Goal: Find specific page/section: Find specific page/section

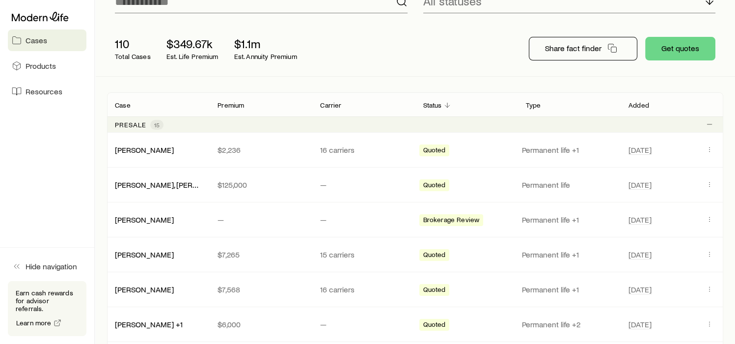
scroll to position [98, 0]
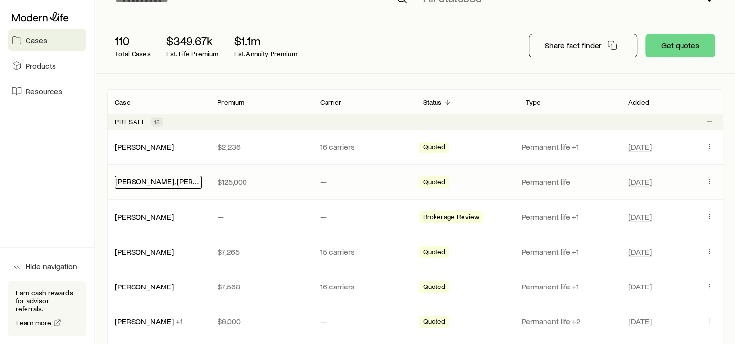
click at [145, 182] on link "[PERSON_NAME], [PERSON_NAME]" at bounding box center [175, 180] width 120 height 9
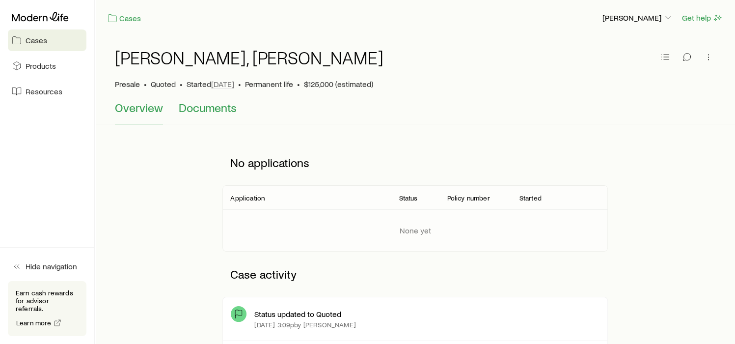
click at [206, 108] on span "Documents" at bounding box center [208, 108] width 58 height 14
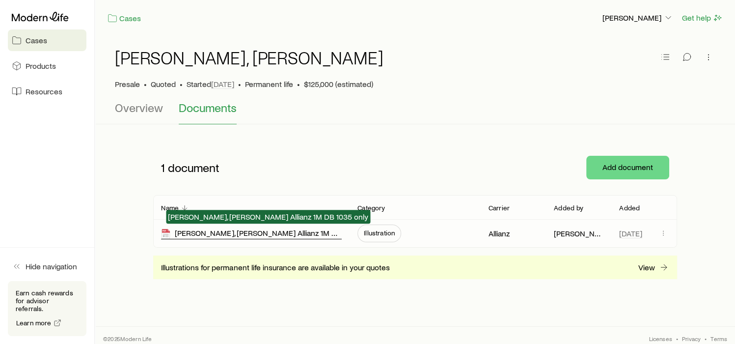
click at [250, 234] on div "[PERSON_NAME], [PERSON_NAME] Allianz 1M DB 1035 only" at bounding box center [251, 233] width 181 height 11
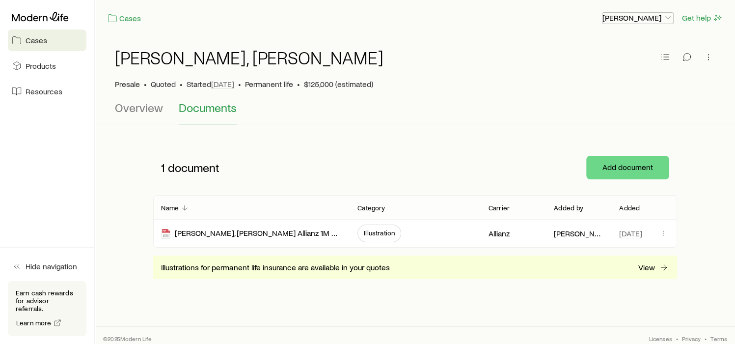
click at [652, 20] on p "[PERSON_NAME]" at bounding box center [638, 18] width 71 height 10
click at [634, 69] on span "Commission schedule" at bounding box center [616, 67] width 76 height 10
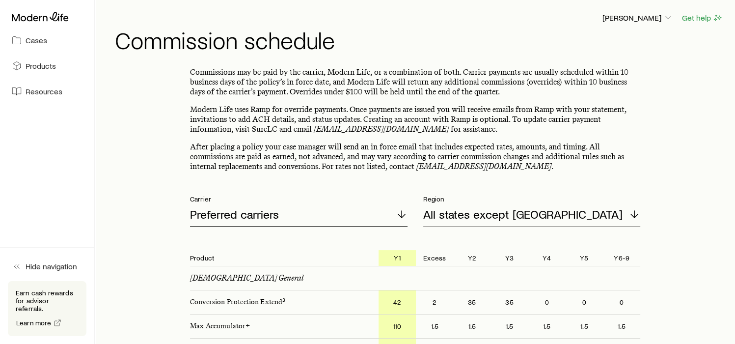
click at [318, 214] on div "Preferred carriers" at bounding box center [299, 215] width 218 height 24
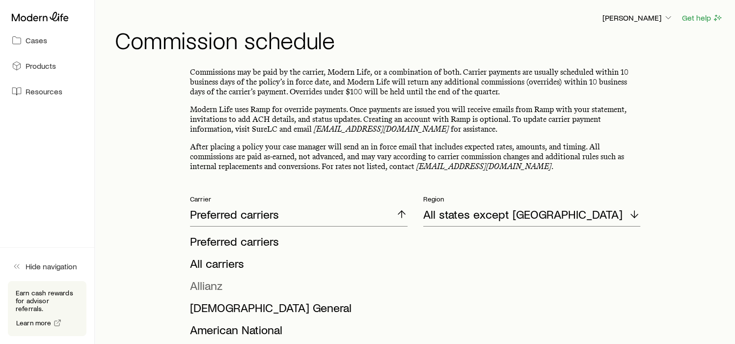
click at [206, 287] on span "Allianz" at bounding box center [206, 285] width 32 height 14
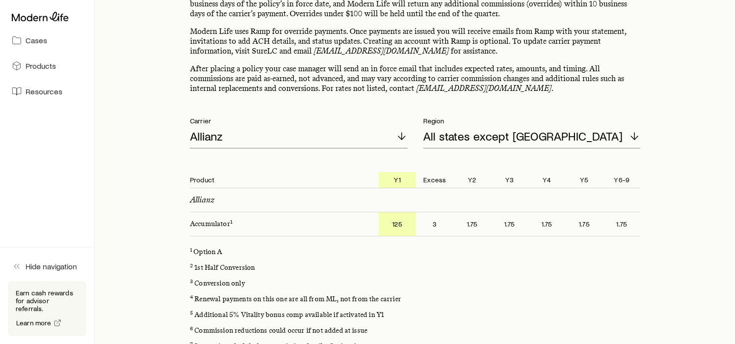
scroll to position [86, 0]
